Goal: Information Seeking & Learning: Learn about a topic

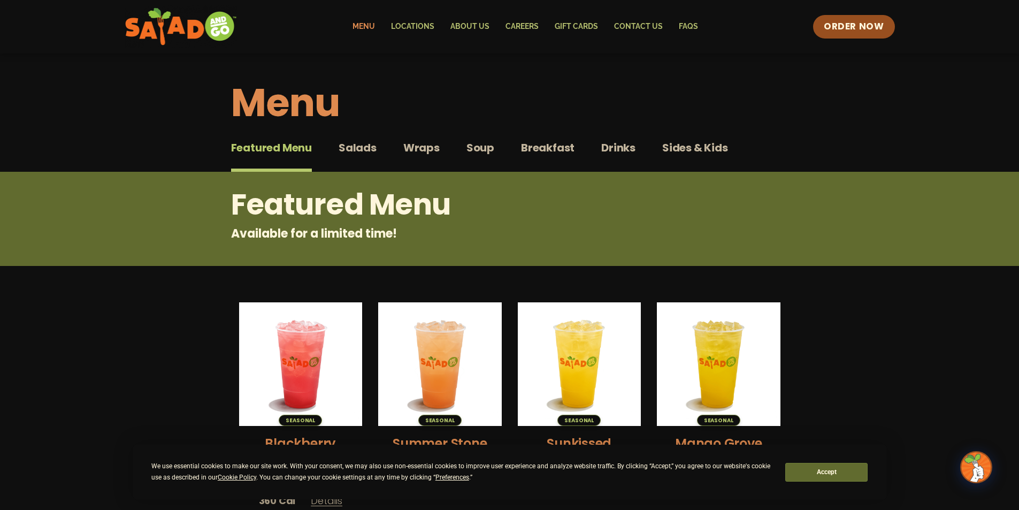
click at [574, 144] on div "Featured Menu Featured Menu Salads Salads Wraps Wraps Soup Soup Breakfast Break…" at bounding box center [509, 154] width 557 height 36
click at [560, 146] on span "Breakfast" at bounding box center [547, 148] width 53 height 16
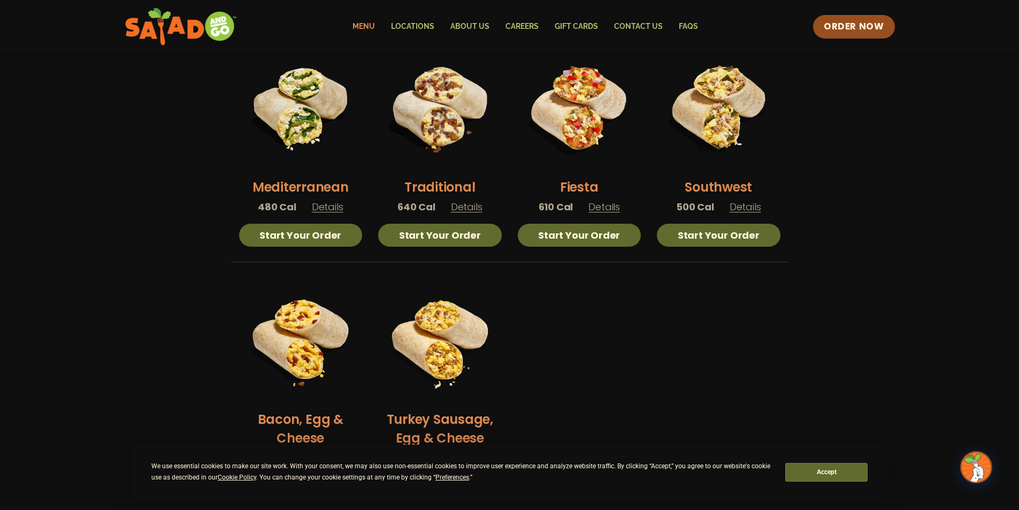
scroll to position [267, 0]
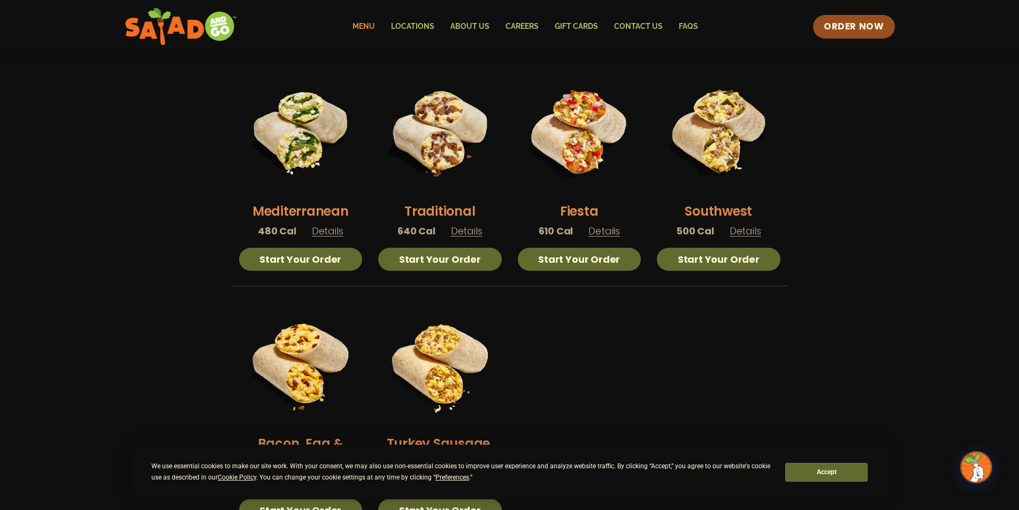
click at [464, 237] on span "Details" at bounding box center [467, 230] width 32 height 13
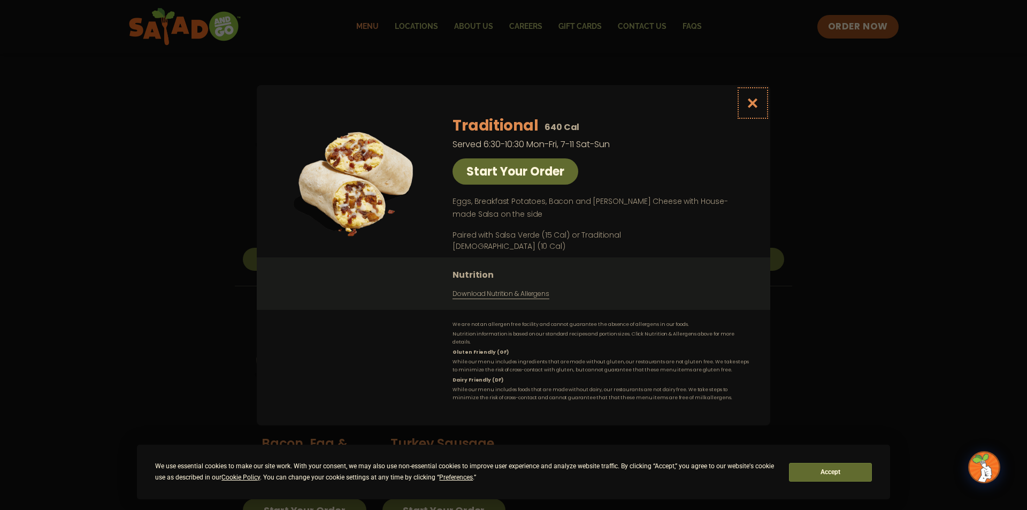
click at [753, 103] on icon "Close modal" at bounding box center [752, 102] width 13 height 11
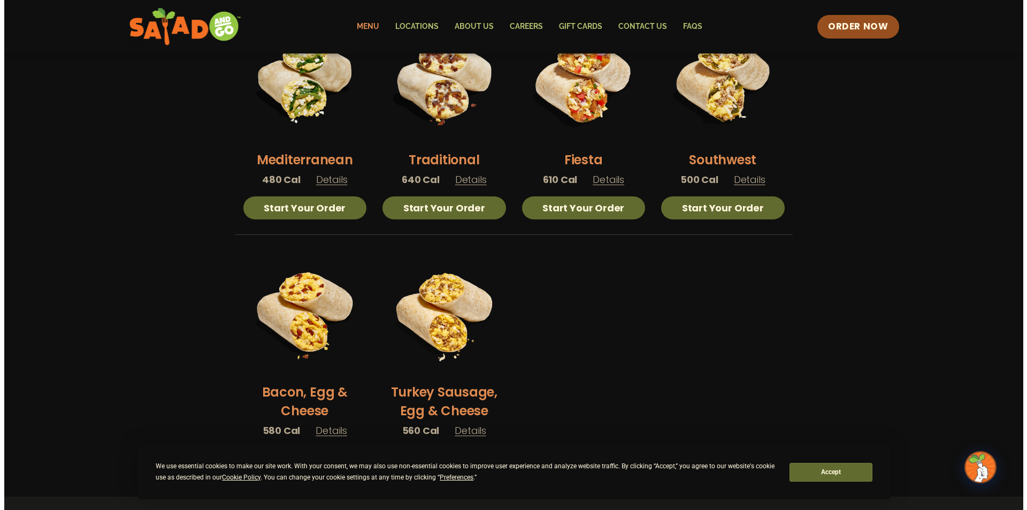
scroll to position [321, 0]
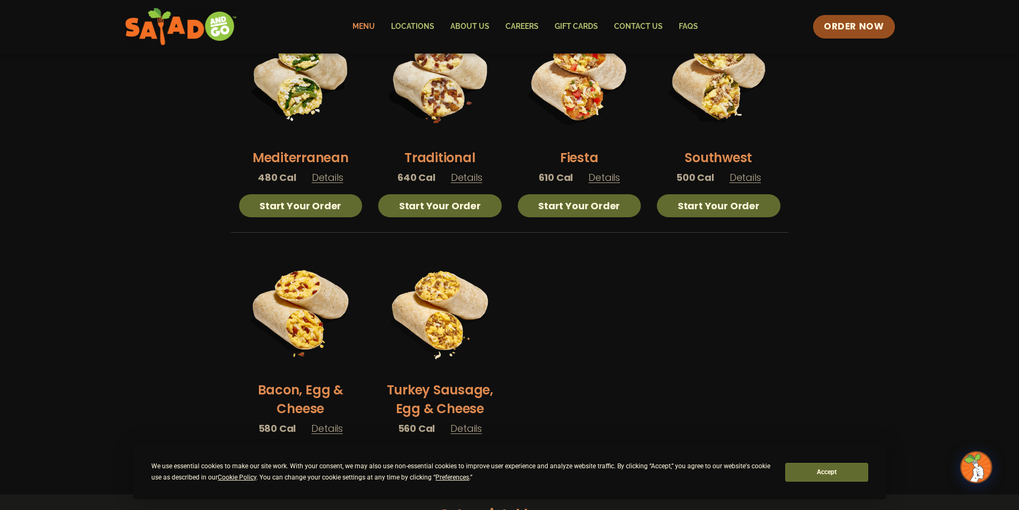
click at [320, 387] on h2 "Bacon, Egg & Cheese" at bounding box center [301, 398] width 124 height 37
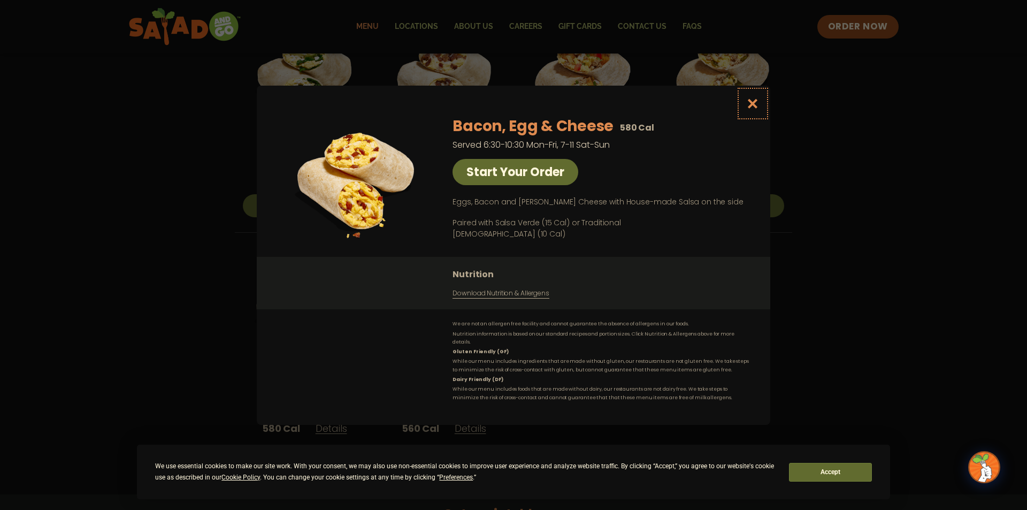
click at [749, 104] on icon "Close modal" at bounding box center [752, 103] width 13 height 11
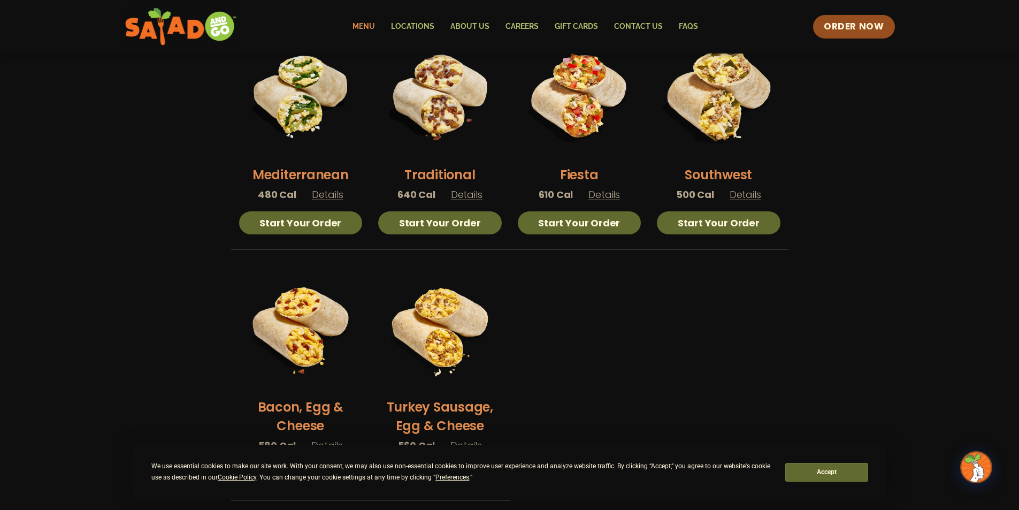
scroll to position [295, 0]
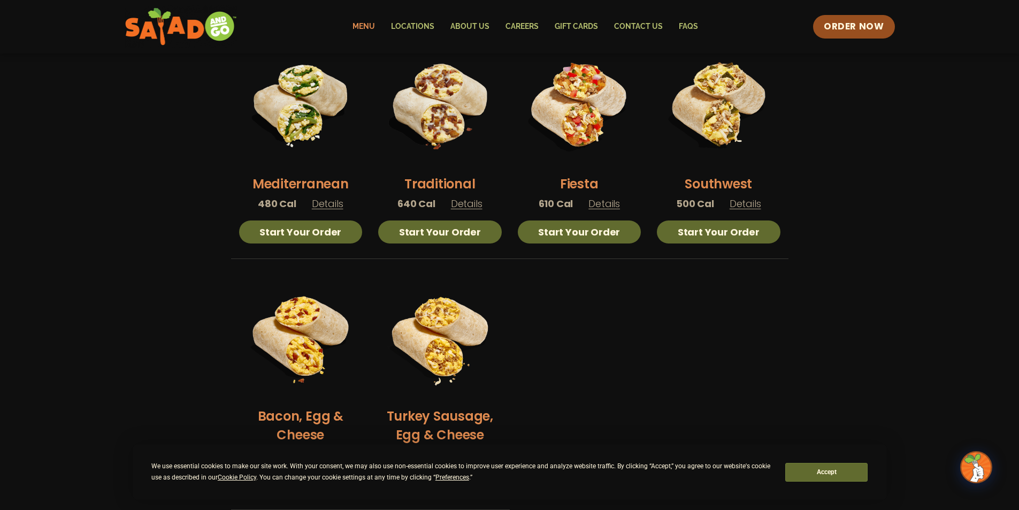
click at [460, 197] on span "Details" at bounding box center [467, 203] width 32 height 13
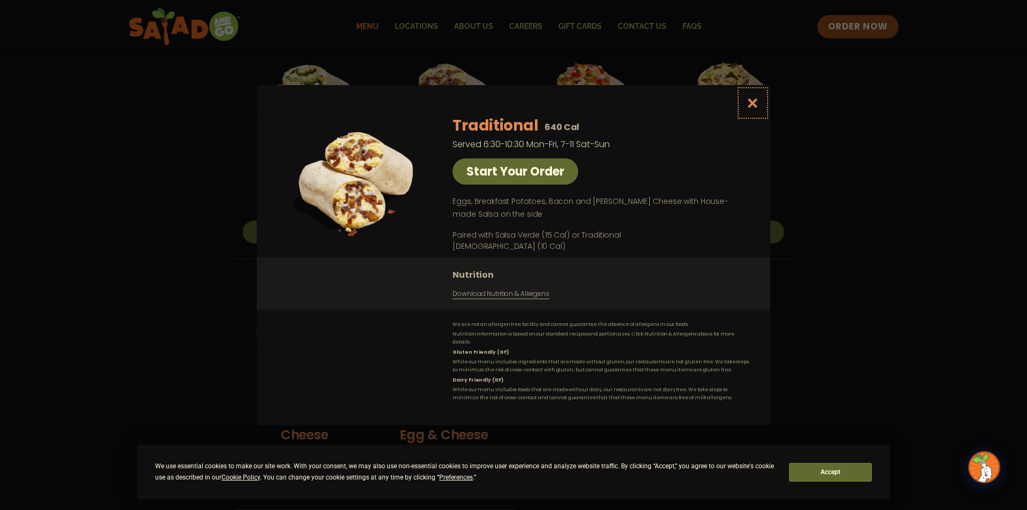
click at [752, 103] on icon "Close modal" at bounding box center [752, 102] width 13 height 11
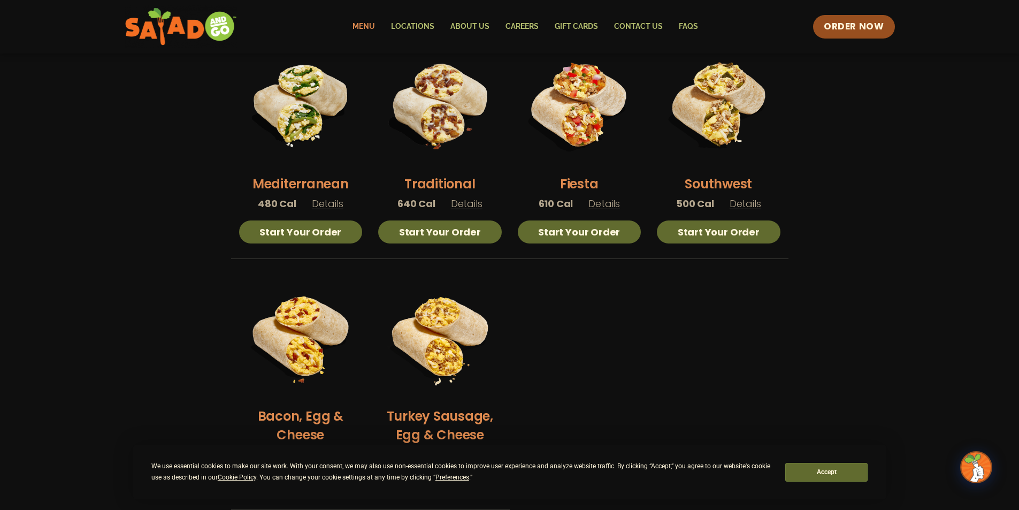
click at [615, 205] on span "Details" at bounding box center [604, 203] width 32 height 13
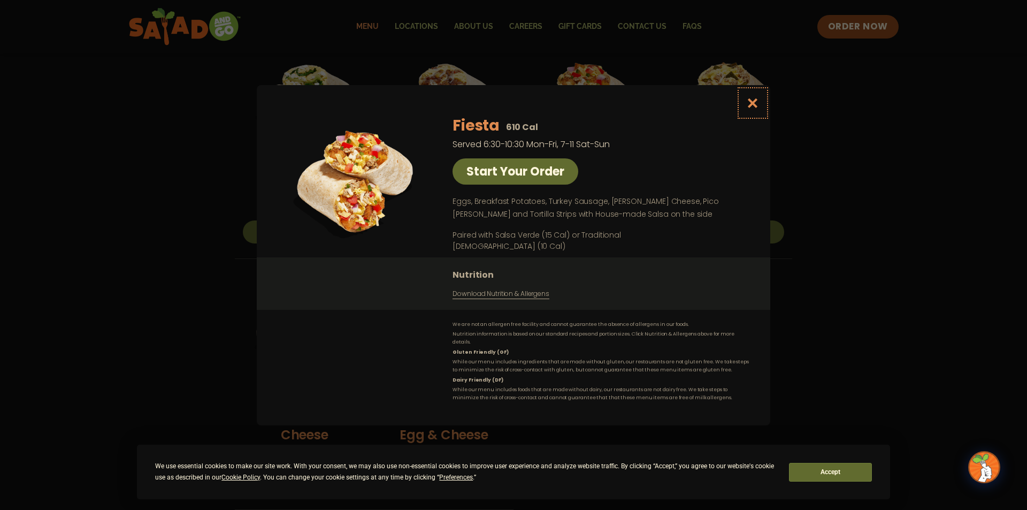
click at [756, 107] on icon "Close modal" at bounding box center [752, 102] width 13 height 11
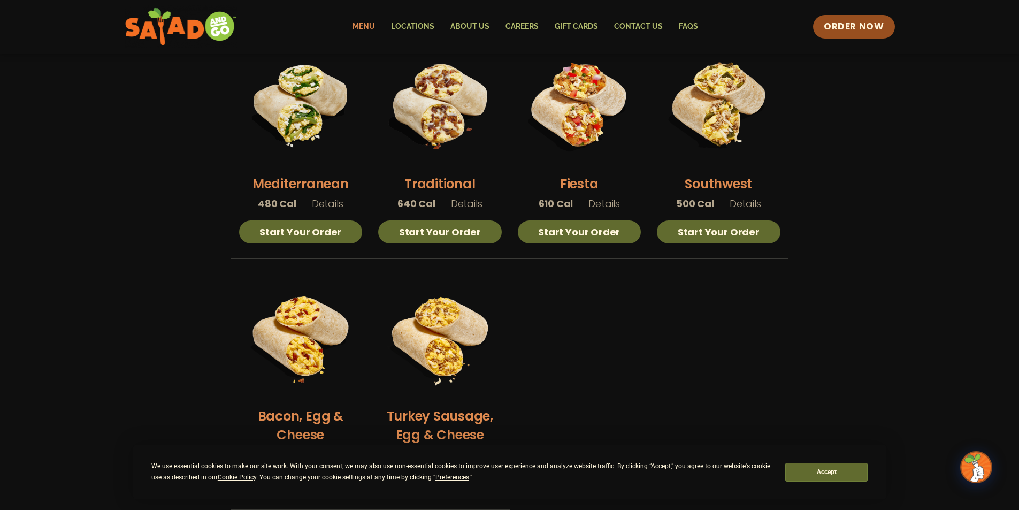
click at [741, 201] on span "Details" at bounding box center [745, 203] width 32 height 13
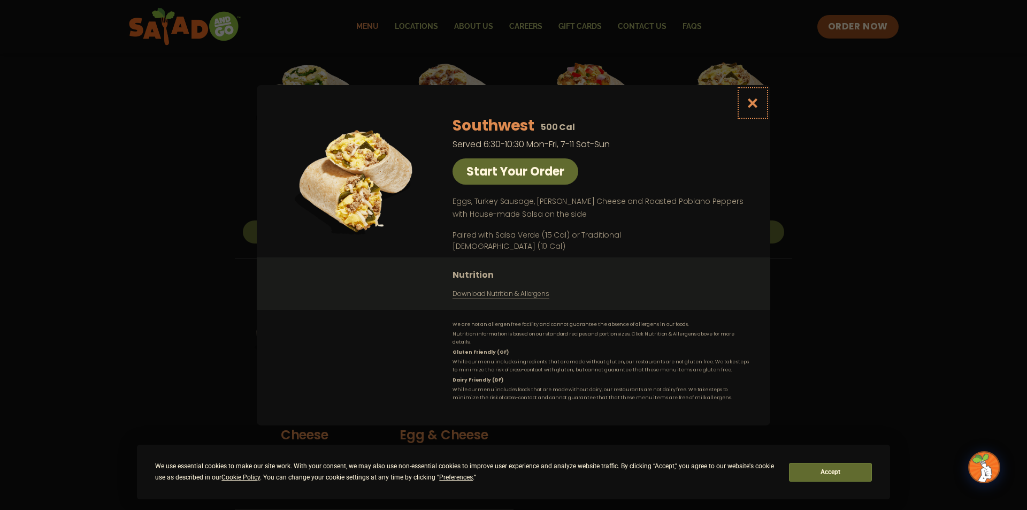
click at [753, 103] on icon "Close modal" at bounding box center [752, 102] width 13 height 11
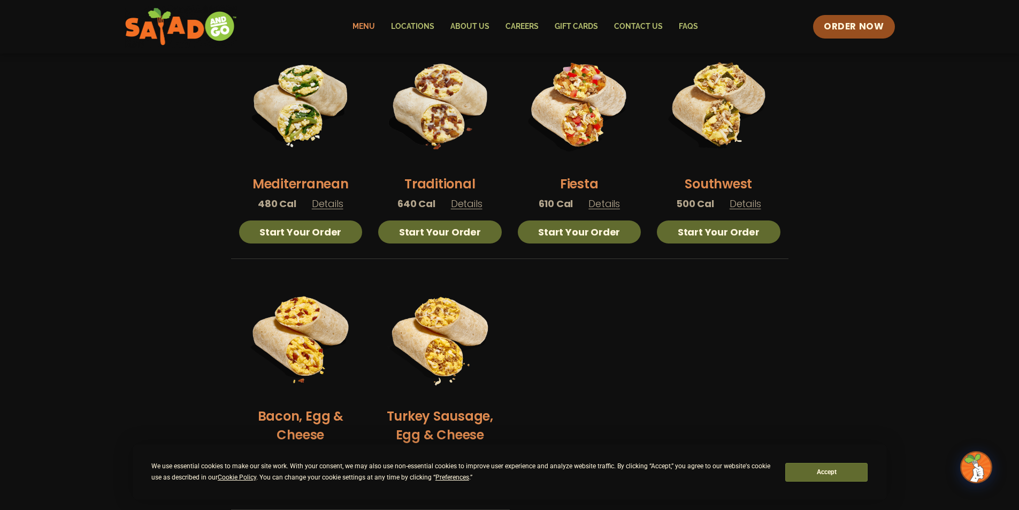
click at [665, 306] on ul "Mediterranean 480 Cal Details Start Your Order Start Your Order Mediterranean B…" at bounding box center [509, 276] width 557 height 467
click at [725, 234] on link "Start Your Order" at bounding box center [719, 231] width 124 height 23
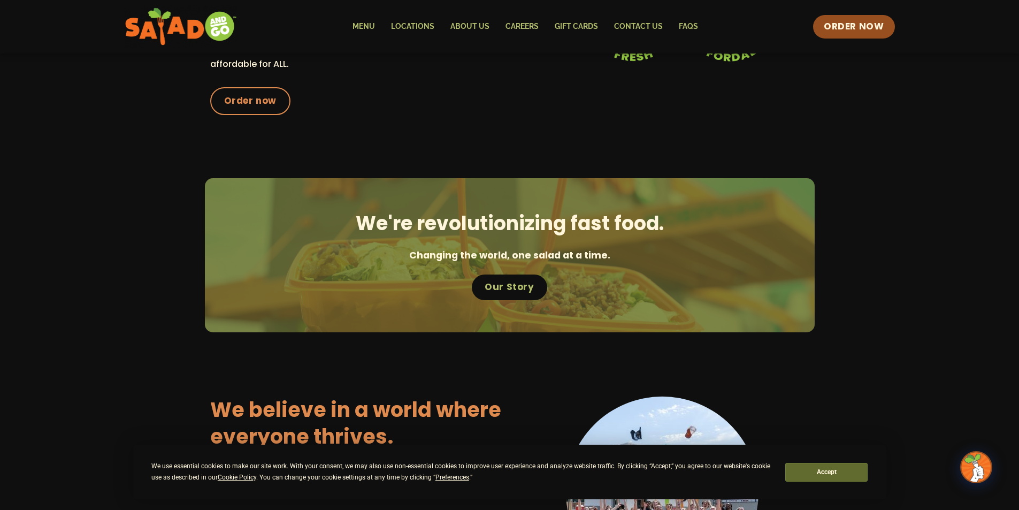
scroll to position [428, 0]
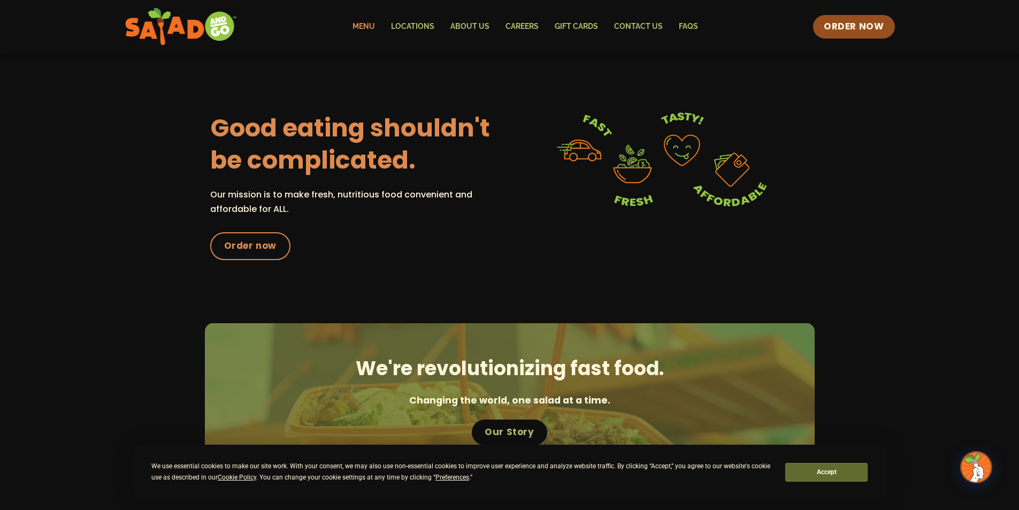
click at [364, 24] on link "Menu" at bounding box center [363, 26] width 39 height 25
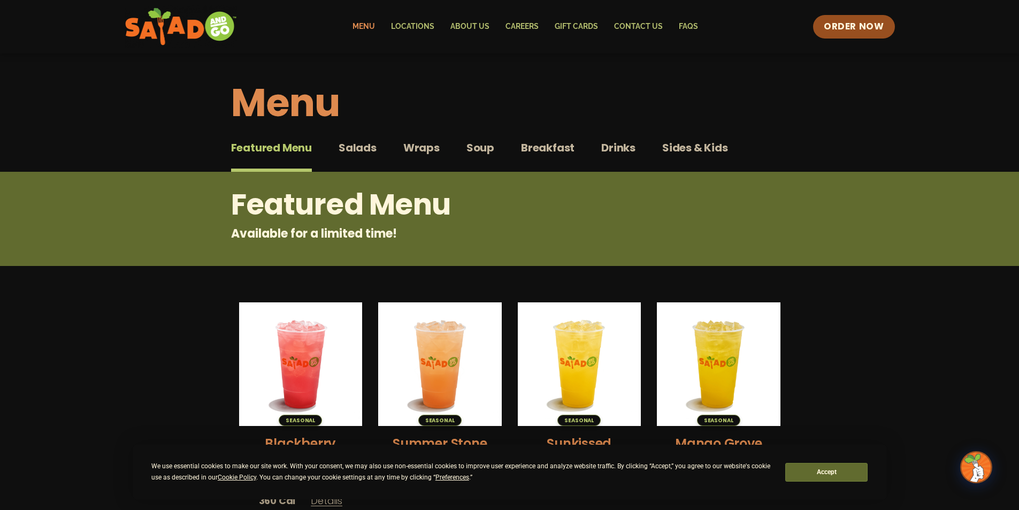
click at [549, 144] on span "Breakfast" at bounding box center [547, 148] width 53 height 16
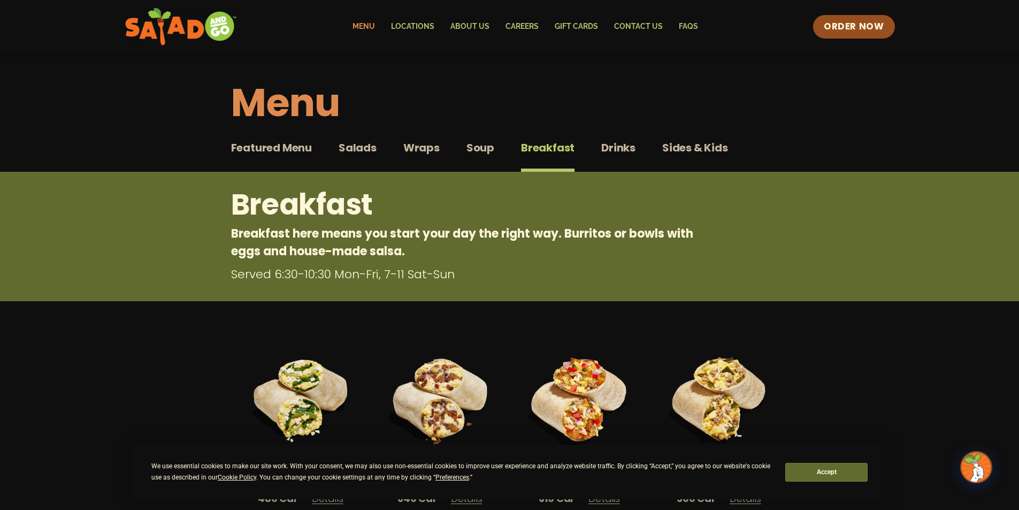
click at [319, 103] on h1 "Menu" at bounding box center [509, 103] width 557 height 58
click at [294, 150] on span "Featured Menu" at bounding box center [271, 148] width 81 height 16
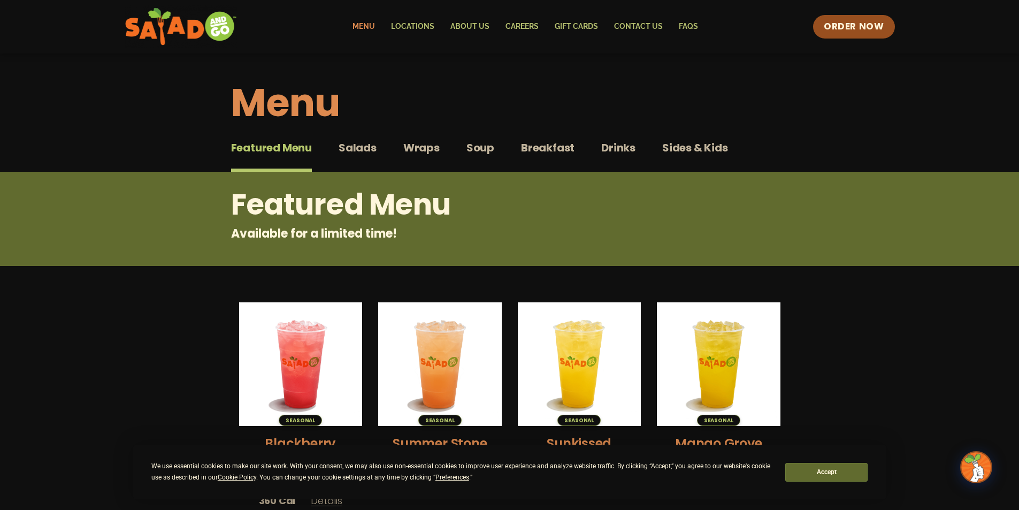
click at [367, 151] on span "Salads" at bounding box center [357, 148] width 38 height 16
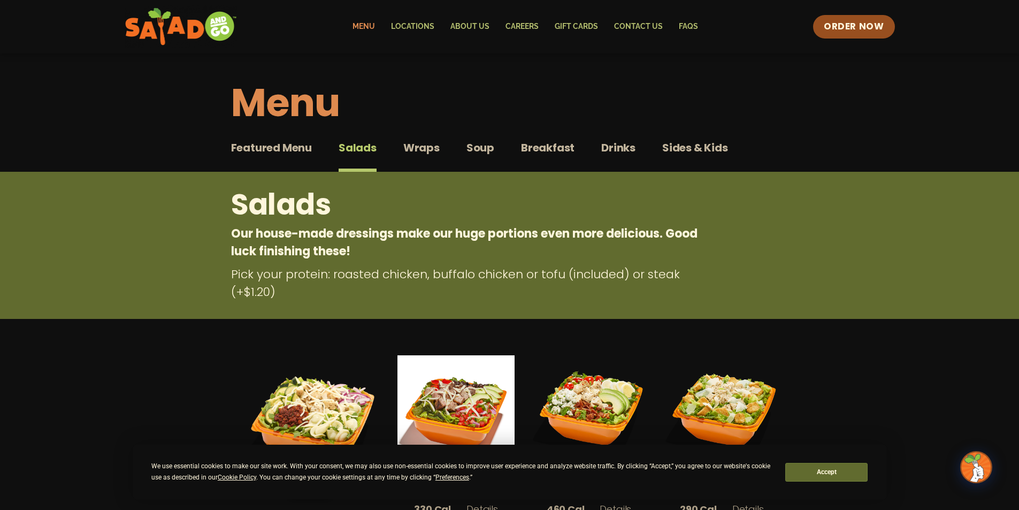
click at [415, 150] on span "Wraps" at bounding box center [421, 148] width 36 height 16
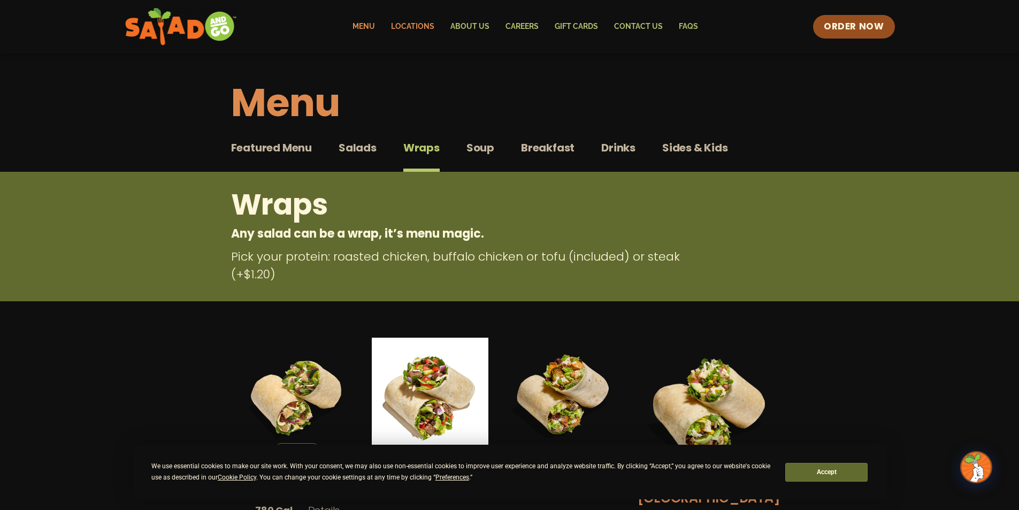
click at [424, 24] on link "Locations" at bounding box center [412, 26] width 59 height 25
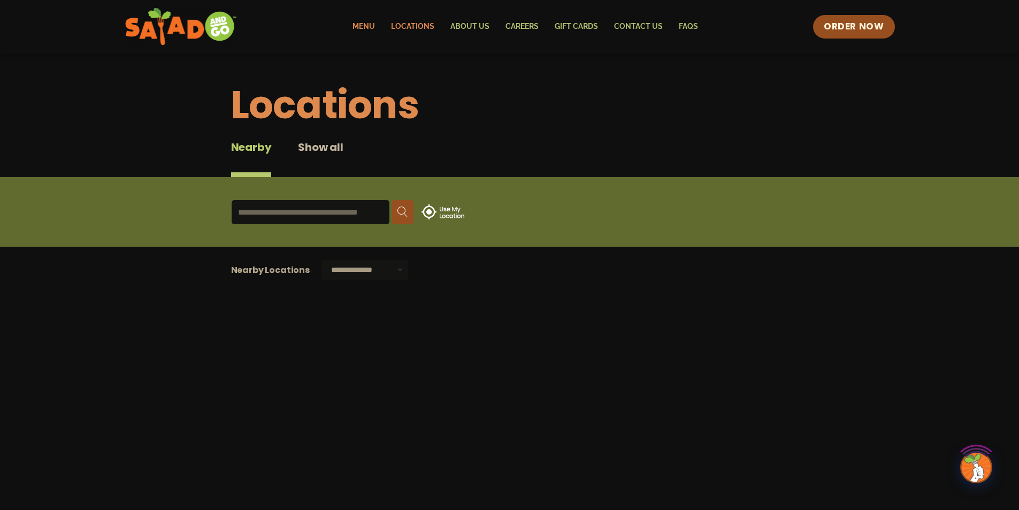
click at [366, 24] on link "Menu" at bounding box center [363, 26] width 39 height 25
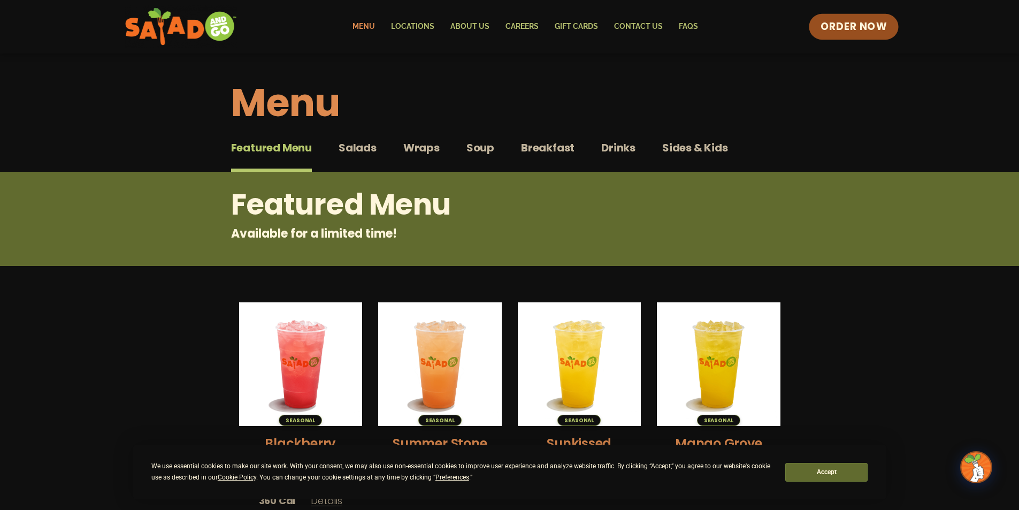
click at [866, 30] on span "ORDER NOW" at bounding box center [853, 27] width 66 height 14
